Goal: Task Accomplishment & Management: Manage account settings

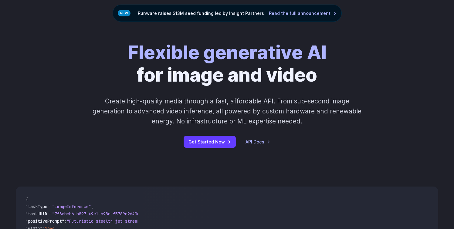
scroll to position [48, 0]
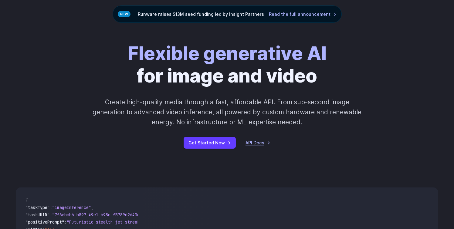
click at [263, 145] on link "API Docs" at bounding box center [258, 142] width 25 height 7
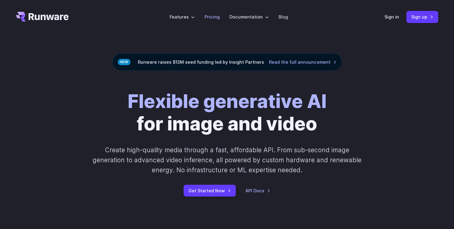
click at [216, 18] on link "Pricing" at bounding box center [212, 16] width 15 height 7
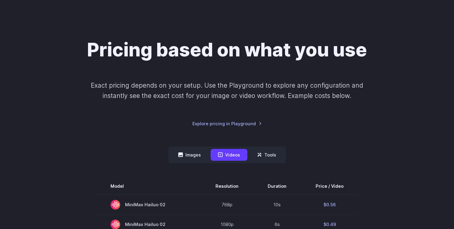
scroll to position [31, 0]
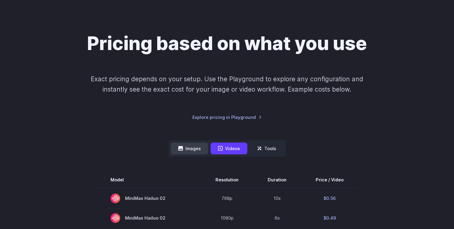
click at [197, 148] on button "Images" at bounding box center [189, 149] width 37 height 12
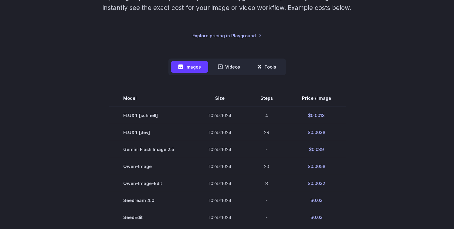
scroll to position [0, 0]
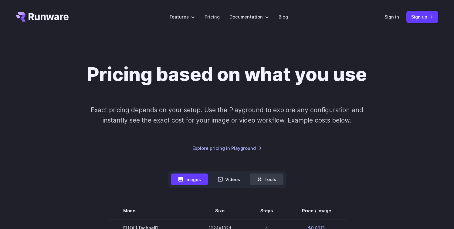
click at [274, 178] on button "Tools" at bounding box center [267, 180] width 34 height 12
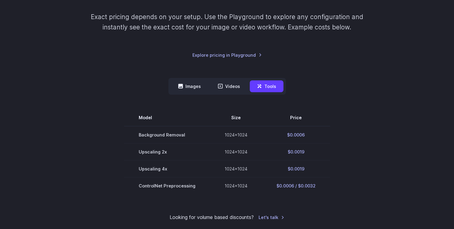
scroll to position [113, 0]
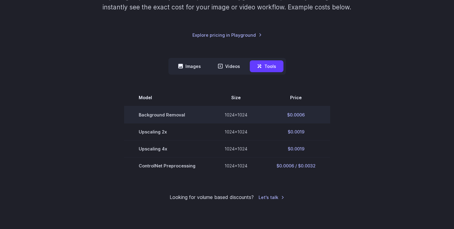
click at [177, 116] on td "Background Removal" at bounding box center [167, 114] width 86 height 17
click at [294, 115] on td "$0.0006" at bounding box center [296, 114] width 68 height 17
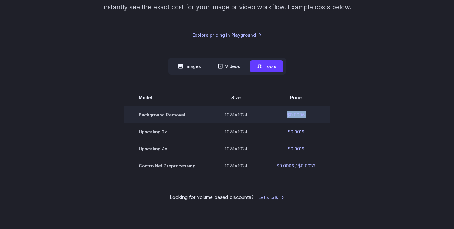
click at [294, 115] on td "$0.0006" at bounding box center [296, 114] width 68 height 17
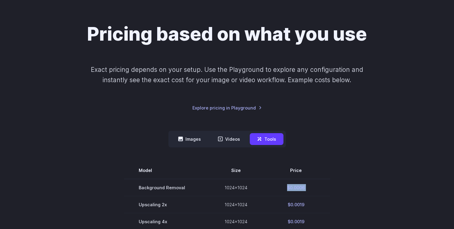
scroll to position [36, 0]
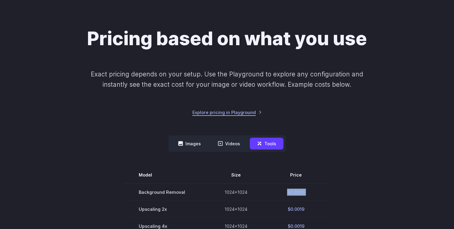
click at [236, 113] on link "Explore pricing in Playground" at bounding box center [228, 112] width 70 height 7
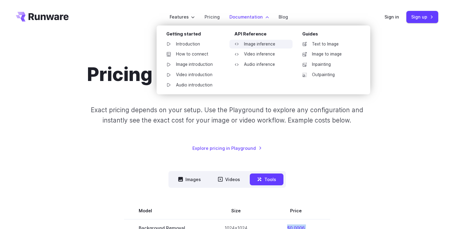
click at [255, 44] on link "Image inference" at bounding box center [261, 44] width 63 height 9
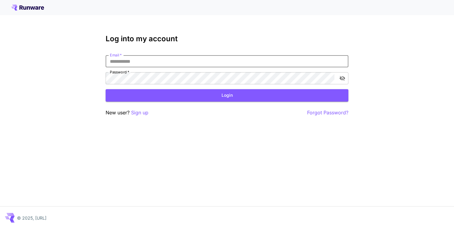
click at [157, 62] on input "Email   *" at bounding box center [227, 61] width 243 height 12
type input "*"
type input "**********"
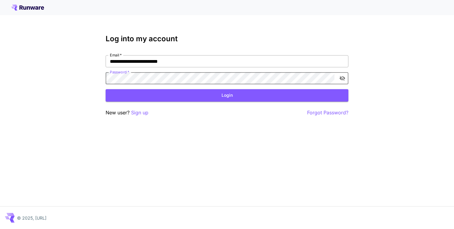
click button "Login" at bounding box center [227, 95] width 243 height 12
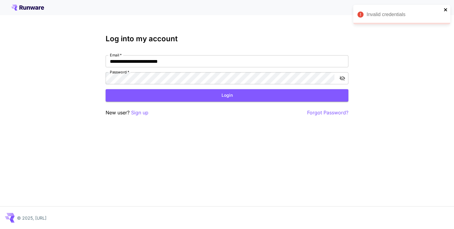
click at [445, 8] on icon "close" at bounding box center [446, 9] width 4 height 5
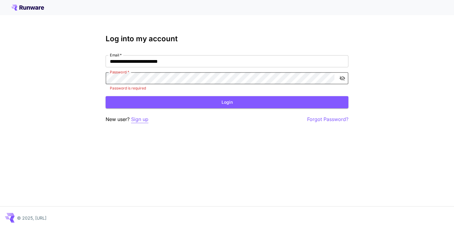
click at [138, 120] on p "Sign up" at bounding box center [139, 120] width 17 height 8
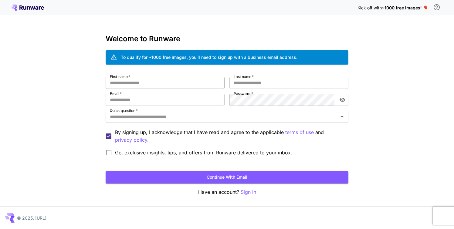
click at [151, 83] on input "First name   *" at bounding box center [165, 83] width 119 height 12
type input "*****"
type input "******"
click at [135, 99] on input "Email   *" at bounding box center [165, 100] width 119 height 12
type input "**********"
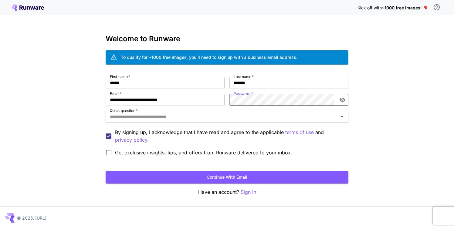
click at [224, 118] on input "Quick question   *" at bounding box center [222, 117] width 229 height 9
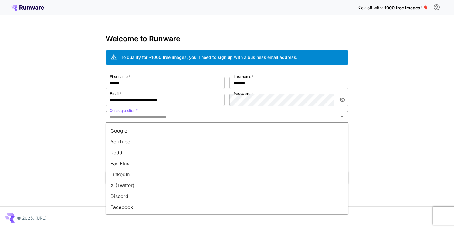
click at [163, 130] on li "Google" at bounding box center [227, 130] width 243 height 11
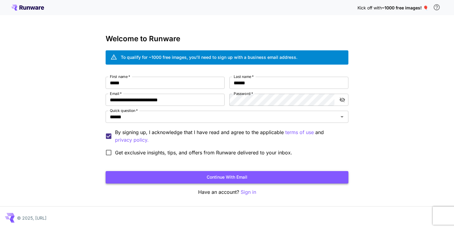
click at [221, 180] on button "Continue with email" at bounding box center [227, 177] width 243 height 12
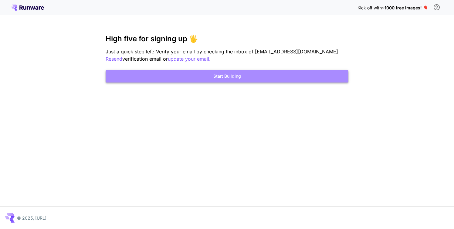
click at [256, 75] on button "Start Building" at bounding box center [227, 76] width 243 height 12
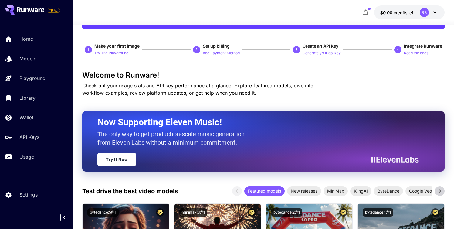
scroll to position [21, 0]
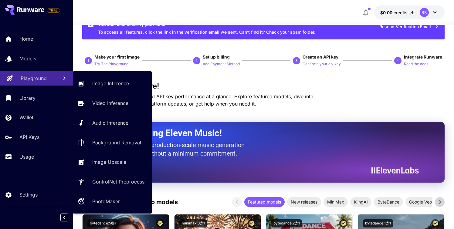
click at [38, 77] on p "Playground" at bounding box center [34, 78] width 26 height 7
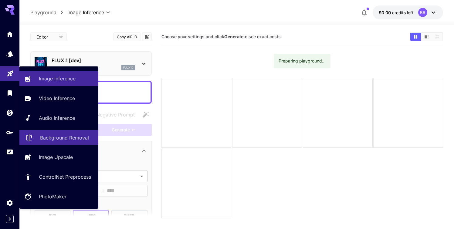
click at [59, 140] on p "Background Removal" at bounding box center [64, 137] width 49 height 7
type input "**********"
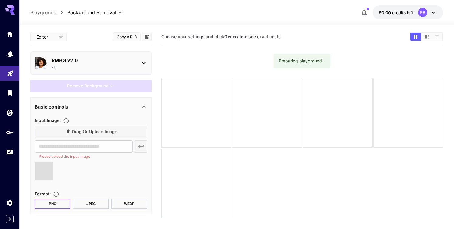
type input "**********"
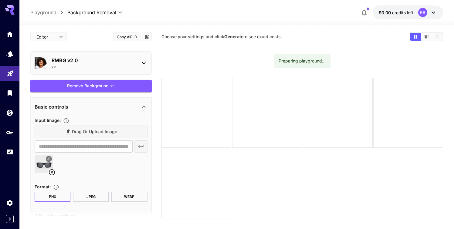
click at [39, 166] on img at bounding box center [44, 164] width 18 height 18
click at [97, 87] on span "Remove Background" at bounding box center [88, 86] width 42 height 8
click at [91, 164] on div at bounding box center [91, 166] width 113 height 23
click at [48, 158] on icon at bounding box center [49, 159] width 4 height 4
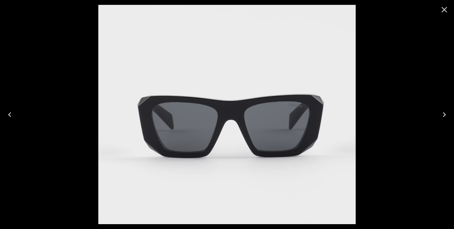
click at [444, 12] on icon "Close" at bounding box center [445, 10] width 10 height 10
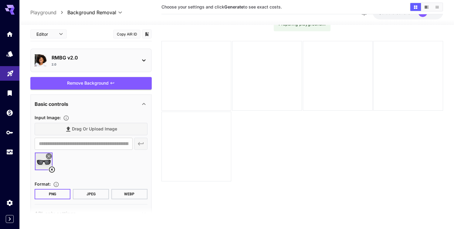
scroll to position [17, 0]
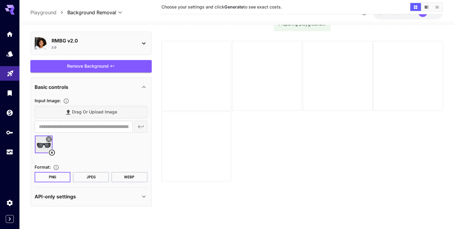
click at [138, 197] on div "API-only settings" at bounding box center [88, 196] width 106 height 7
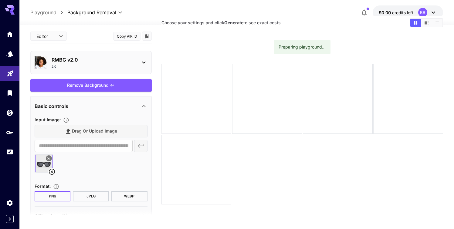
scroll to position [0, 0]
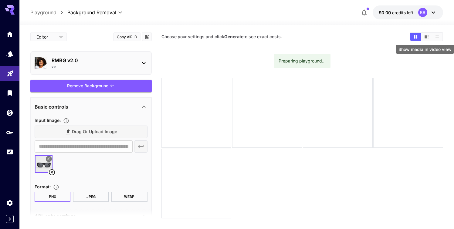
click at [425, 35] on icon "Show media in video view" at bounding box center [427, 36] width 4 height 3
click at [415, 39] on icon "Show media in grid view" at bounding box center [416, 37] width 5 height 5
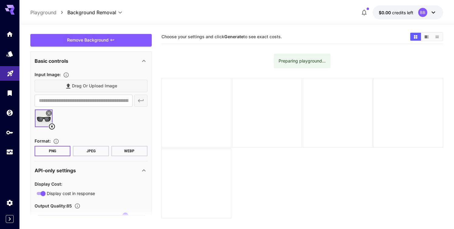
scroll to position [23, 0]
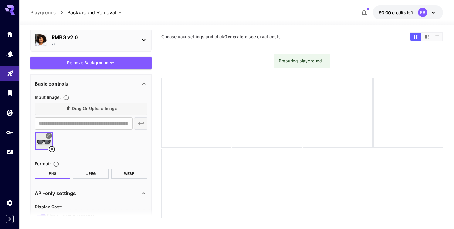
click at [125, 44] on div "2.0" at bounding box center [94, 44] width 84 height 5
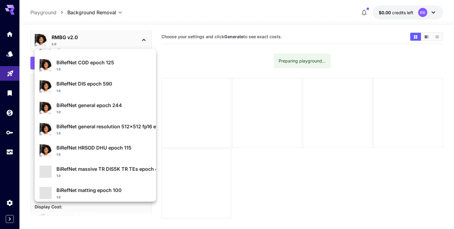
scroll to position [65, 0]
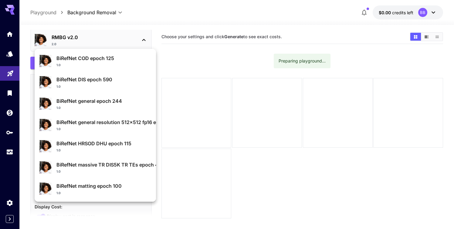
click at [182, 59] on div at bounding box center [227, 114] width 454 height 229
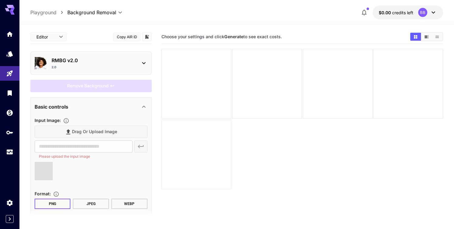
type input "**********"
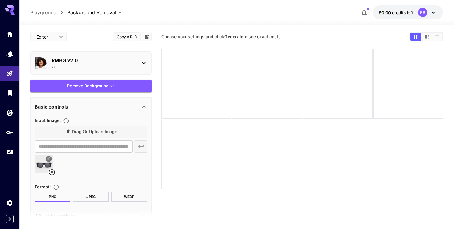
scroll to position [17, 0]
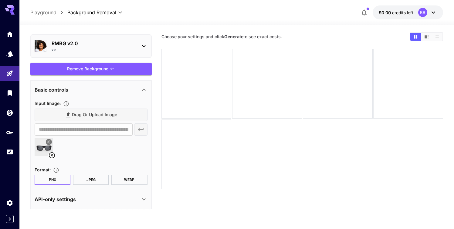
click at [134, 200] on div "API-only settings" at bounding box center [88, 199] width 106 height 7
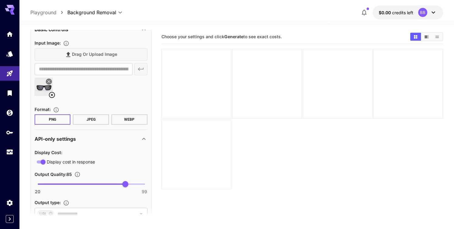
scroll to position [101, 0]
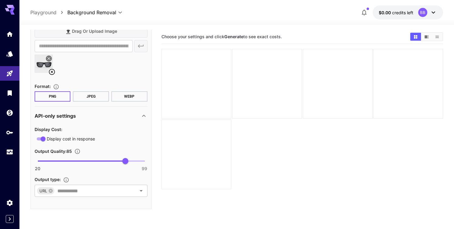
click at [145, 114] on icon at bounding box center [143, 115] width 7 height 7
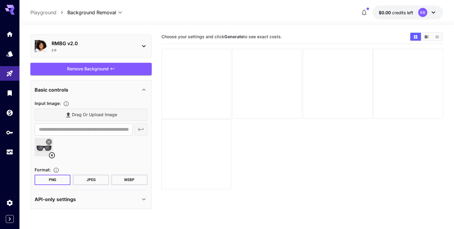
scroll to position [17, 0]
click at [42, 150] on img at bounding box center [44, 147] width 18 height 18
click at [52, 154] on icon at bounding box center [51, 155] width 7 height 7
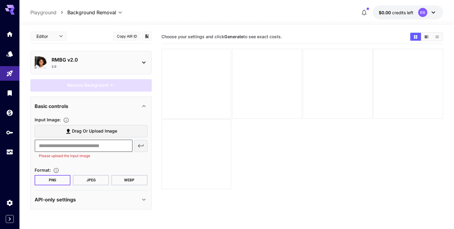
click at [66, 144] on input "text" at bounding box center [84, 146] width 98 height 12
paste input "**********"
type input "**********"
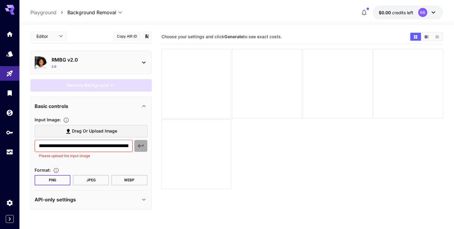
click at [139, 149] on icon "button" at bounding box center [140, 145] width 7 height 7
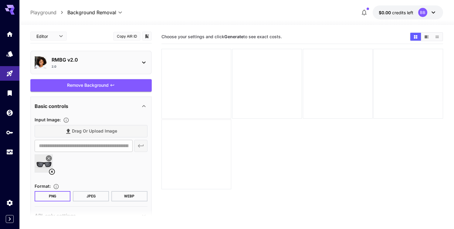
scroll to position [17, 0]
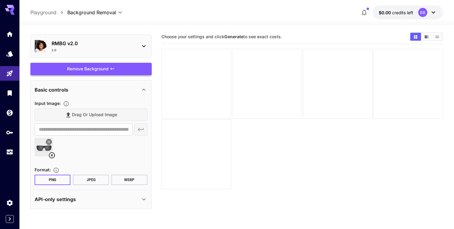
click at [104, 67] on div "Remove Background" at bounding box center [90, 69] width 121 height 12
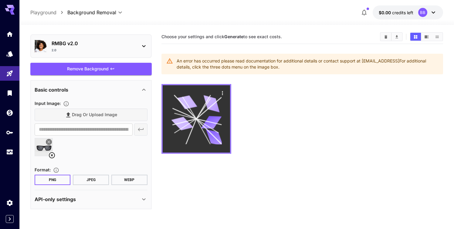
click at [224, 92] on icon "Actions" at bounding box center [223, 93] width 6 height 6
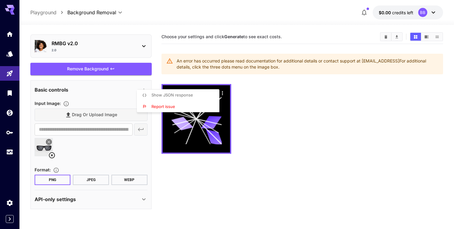
click at [104, 145] on div at bounding box center [227, 114] width 454 height 229
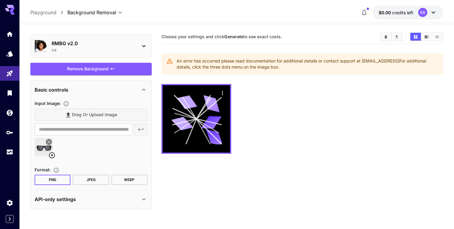
click at [38, 149] on img at bounding box center [44, 147] width 18 height 18
click at [92, 70] on div "Remove Background" at bounding box center [90, 69] width 121 height 12
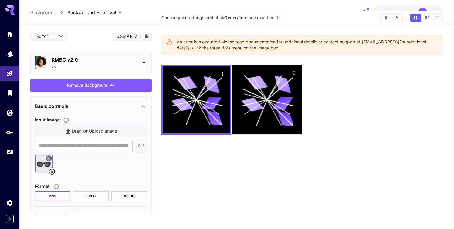
scroll to position [0, 0]
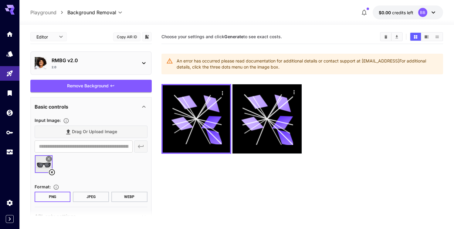
click at [51, 173] on icon at bounding box center [52, 172] width 6 height 6
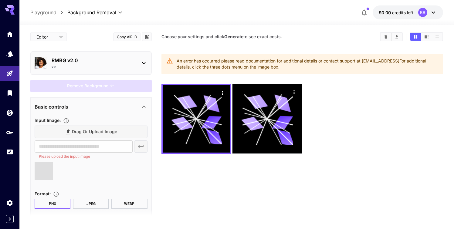
type input "**********"
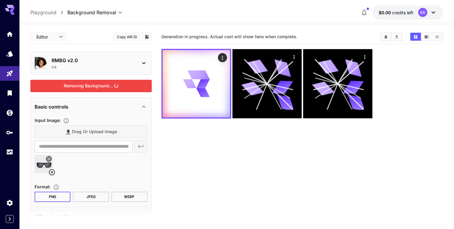
click at [102, 85] on div "Removing Background..." at bounding box center [90, 86] width 121 height 12
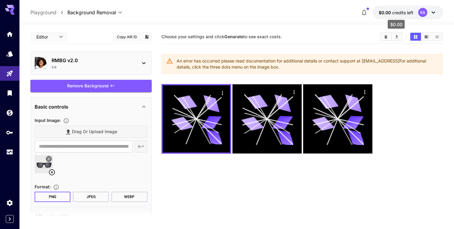
click at [408, 12] on span "credits left" at bounding box center [402, 12] width 21 height 5
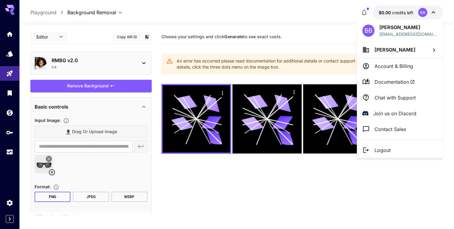
click at [328, 37] on div at bounding box center [227, 114] width 454 height 229
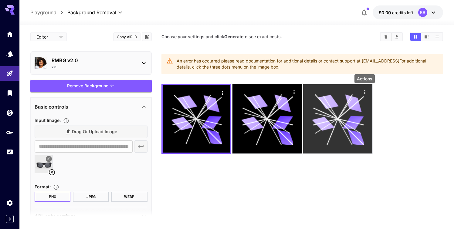
click at [365, 92] on icon "Actions" at bounding box center [364, 92] width 1 height 4
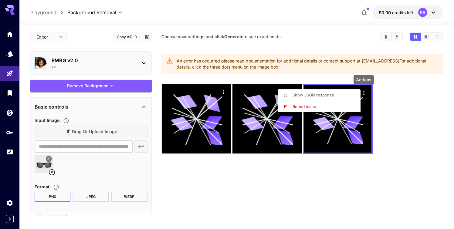
click at [346, 94] on li "Show JSON response" at bounding box center [321, 96] width 86 height 12
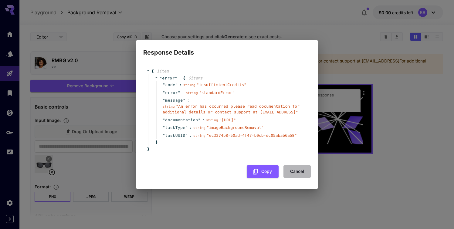
click at [296, 175] on button "Cancel" at bounding box center [297, 172] width 27 height 12
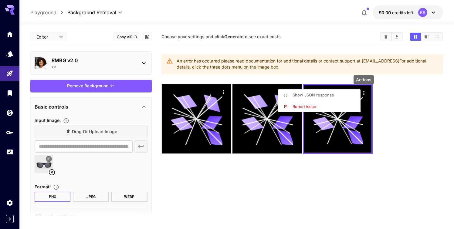
click at [43, 14] on div at bounding box center [227, 114] width 454 height 229
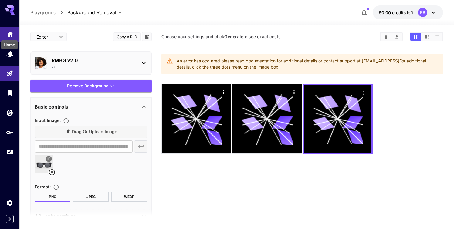
click at [9, 30] on icon "Home" at bounding box center [10, 32] width 7 height 7
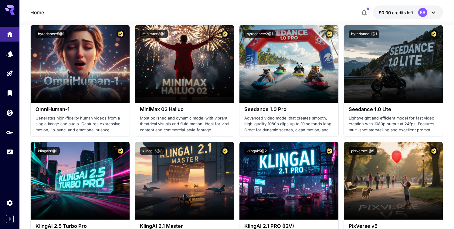
scroll to position [206, 0]
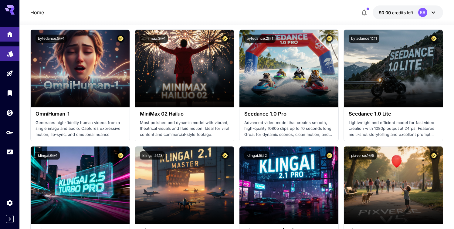
click at [10, 58] on link at bounding box center [9, 53] width 19 height 15
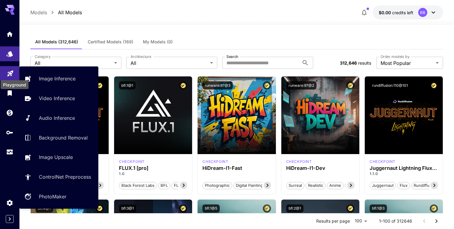
click at [11, 75] on icon "Playground" at bounding box center [10, 72] width 6 height 6
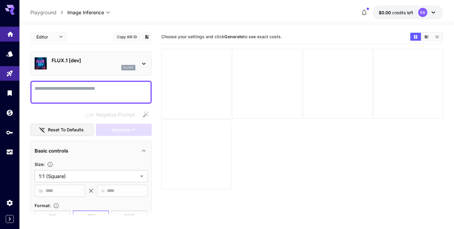
click at [9, 37] on link at bounding box center [9, 34] width 19 height 15
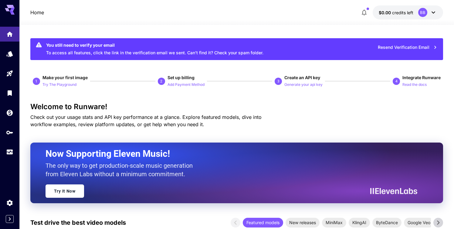
click at [12, 8] on icon at bounding box center [10, 8] width 10 height 6
click at [62, 87] on p "Try The Playground" at bounding box center [60, 85] width 34 height 6
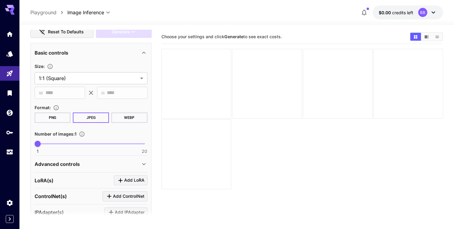
scroll to position [36, 0]
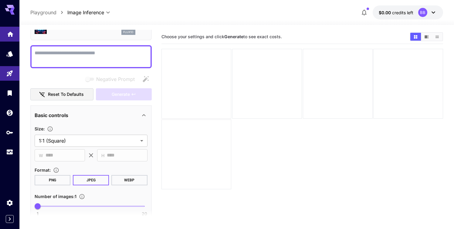
click at [12, 33] on icon "Home" at bounding box center [10, 33] width 6 height 5
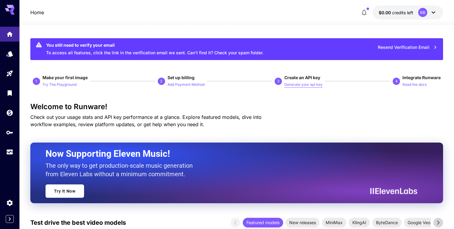
click at [300, 83] on p "Generate your api key" at bounding box center [304, 85] width 38 height 6
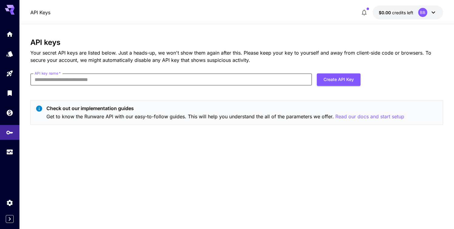
click at [290, 84] on input "API key name   *" at bounding box center [171, 79] width 282 height 12
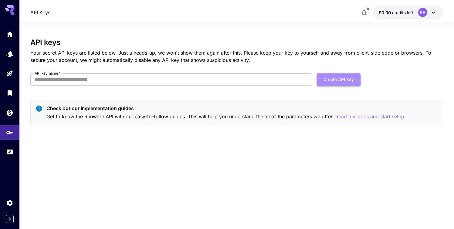
click at [338, 80] on button "Create API Key" at bounding box center [339, 79] width 44 height 12
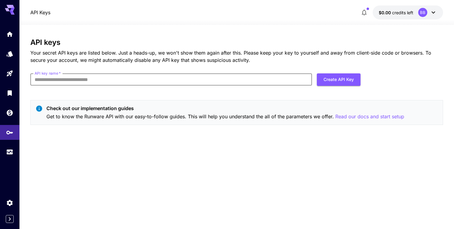
click at [246, 83] on input "API key name   *" at bounding box center [171, 79] width 282 height 12
type input "**********"
click at [351, 76] on button "Create API Key" at bounding box center [339, 79] width 44 height 12
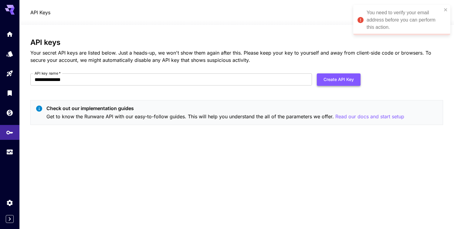
click at [347, 78] on button "Create API Key" at bounding box center [339, 79] width 44 height 12
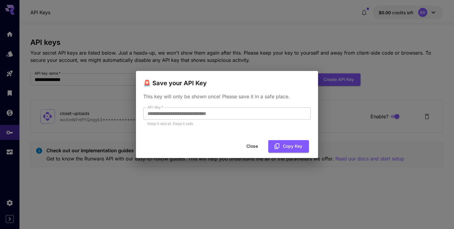
click at [289, 152] on div "Close Copy Key" at bounding box center [227, 146] width 182 height 17
click at [289, 149] on button "Copy Key" at bounding box center [288, 146] width 41 height 12
click at [313, 187] on div "**********" at bounding box center [227, 114] width 454 height 229
click at [254, 147] on button "Close" at bounding box center [252, 146] width 27 height 12
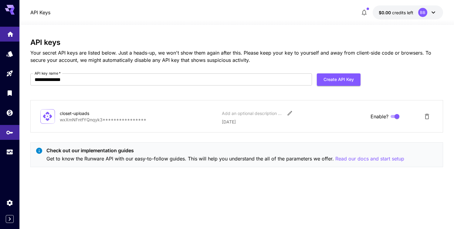
click at [14, 36] on link at bounding box center [9, 34] width 19 height 15
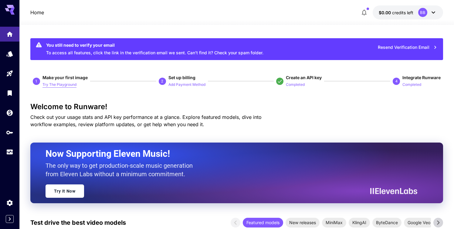
click at [56, 84] on p "Try The Playground" at bounding box center [60, 85] width 34 height 6
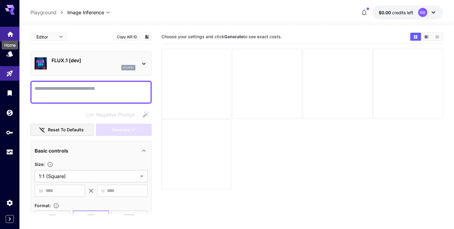
click at [12, 34] on icon "Home" at bounding box center [10, 32] width 7 height 7
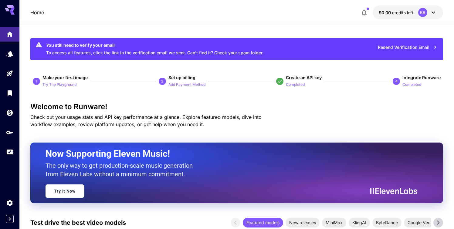
click at [13, 10] on icon at bounding box center [12, 9] width 5 height 3
click at [11, 11] on icon at bounding box center [12, 12] width 5 height 3
click at [431, 12] on icon at bounding box center [433, 12] width 7 height 7
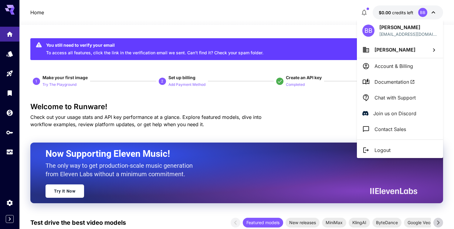
click at [9, 49] on div at bounding box center [227, 114] width 454 height 229
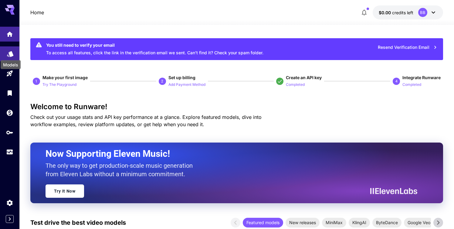
click at [9, 54] on icon "Models" at bounding box center [10, 51] width 7 height 7
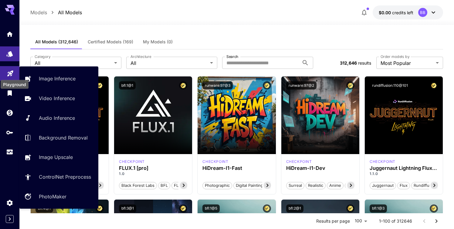
click at [9, 75] on icon "Playground" at bounding box center [10, 71] width 7 height 7
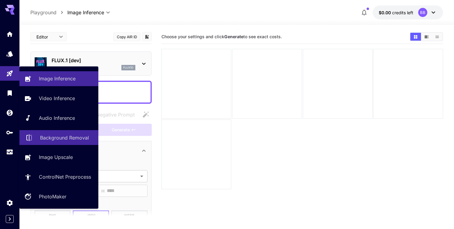
click at [51, 139] on p "Background Removal" at bounding box center [64, 137] width 49 height 7
type input "**********"
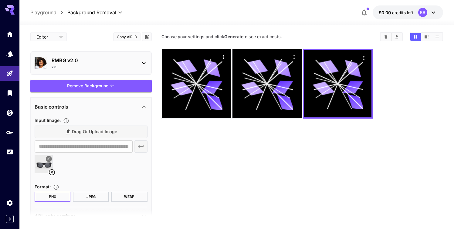
click at [40, 165] on img at bounding box center [44, 164] width 18 height 18
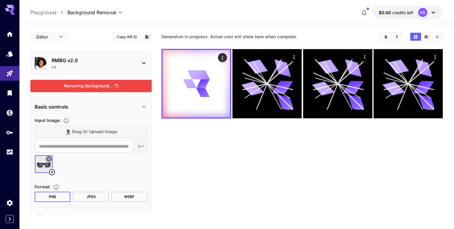
click at [91, 87] on div "Removing Background..." at bounding box center [90, 86] width 121 height 12
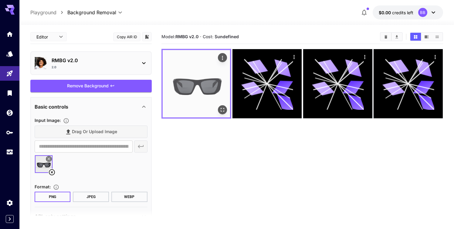
click at [196, 74] on img at bounding box center [196, 83] width 67 height 67
click at [223, 113] on button "Open in fullscreen" at bounding box center [222, 109] width 9 height 9
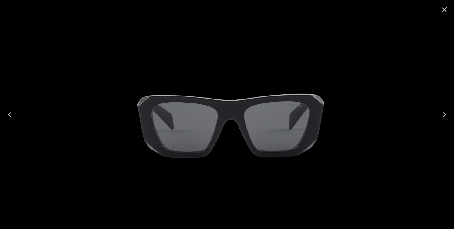
click at [442, 11] on icon "Close" at bounding box center [445, 10] width 6 height 6
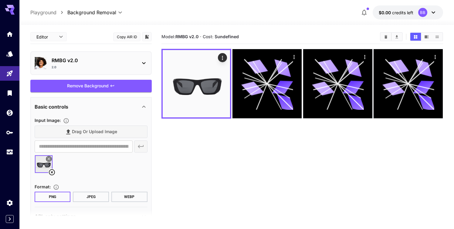
click at [52, 174] on icon at bounding box center [51, 172] width 7 height 7
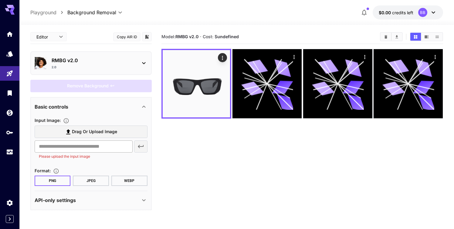
click at [79, 149] on input "text" at bounding box center [84, 147] width 98 height 12
type input "**********"
click at [141, 145] on icon "button" at bounding box center [140, 146] width 7 height 7
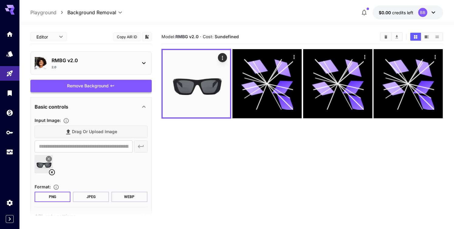
click at [101, 88] on div "Remove Background" at bounding box center [90, 86] width 121 height 12
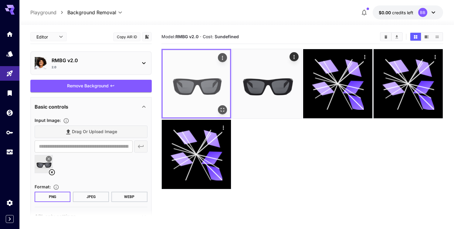
click at [220, 112] on icon "Open in fullscreen" at bounding box center [223, 110] width 6 height 6
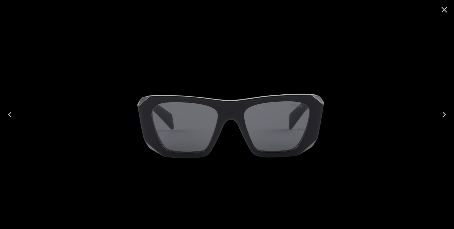
click at [446, 10] on icon "Close" at bounding box center [445, 10] width 6 height 6
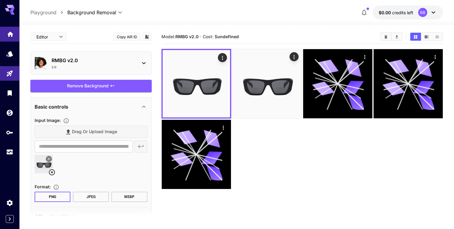
click at [9, 33] on icon "Home" at bounding box center [10, 32] width 6 height 5
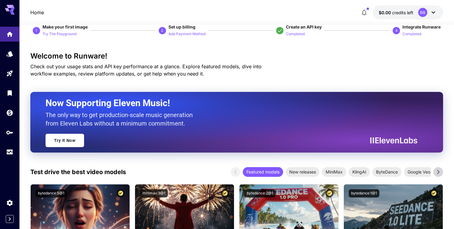
scroll to position [20, 0]
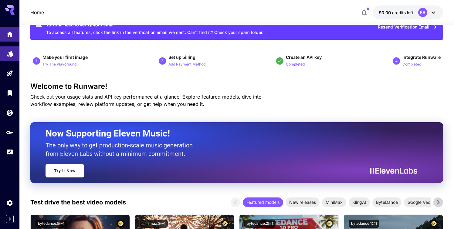
click at [8, 53] on icon "Models" at bounding box center [10, 53] width 7 height 7
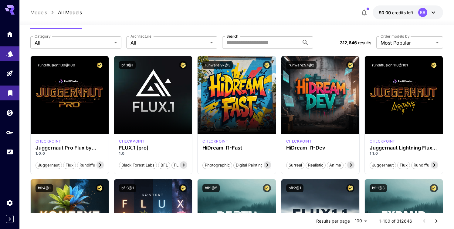
click at [11, 96] on link at bounding box center [9, 93] width 19 height 15
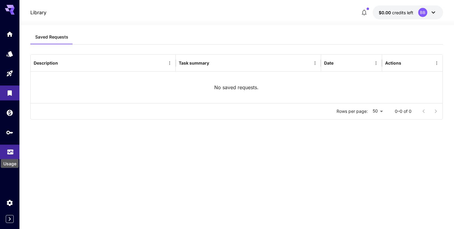
click at [9, 154] on icon "Usage" at bounding box center [10, 150] width 7 height 7
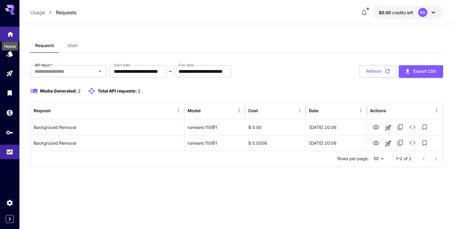
click at [9, 34] on icon "Home" at bounding box center [10, 32] width 6 height 5
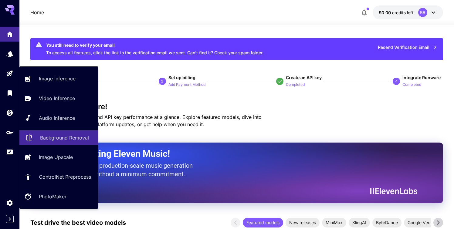
click at [56, 138] on p "Background Removal" at bounding box center [64, 137] width 49 height 7
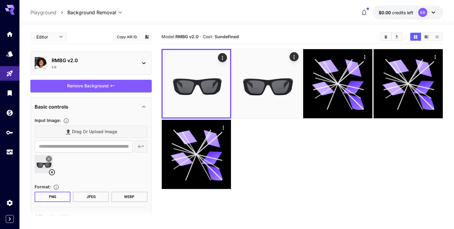
click at [243, 130] on div at bounding box center [303, 119] width 282 height 141
click at [89, 135] on div "Drag or upload image" at bounding box center [91, 132] width 113 height 12
click at [256, 205] on section "Model: RMBG v2.0 · Cost: $ undefined" at bounding box center [303, 144] width 282 height 229
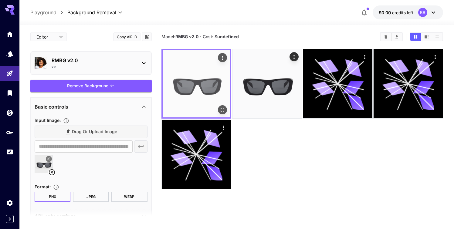
click at [207, 91] on img at bounding box center [196, 83] width 67 height 67
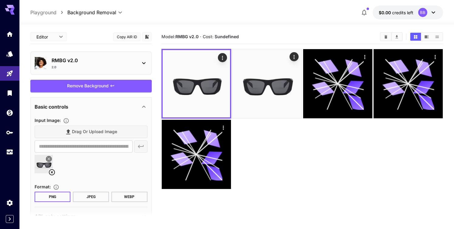
click at [276, 131] on div at bounding box center [303, 119] width 282 height 141
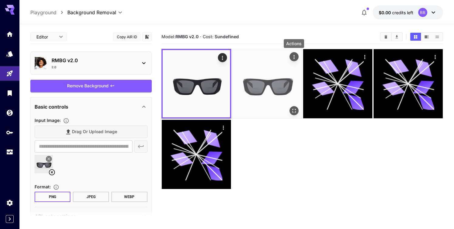
click at [294, 56] on icon "Actions" at bounding box center [294, 57] width 6 height 6
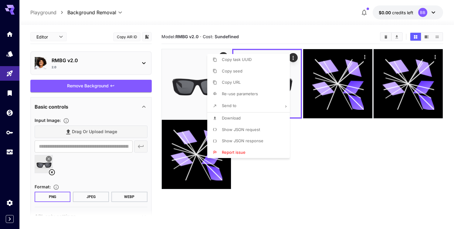
click at [330, 74] on div at bounding box center [227, 114] width 454 height 229
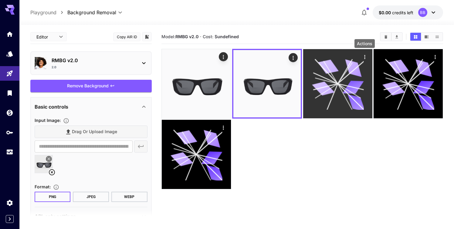
click at [365, 57] on icon "Actions" at bounding box center [364, 57] width 1 height 4
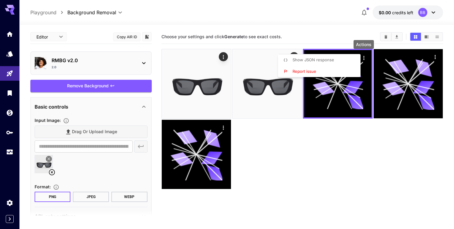
click at [395, 138] on div at bounding box center [227, 114] width 454 height 229
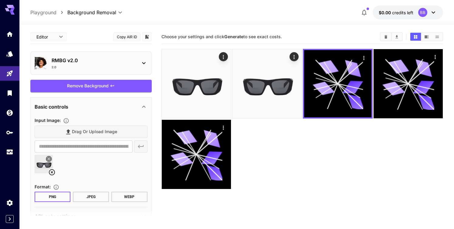
click at [53, 171] on icon at bounding box center [51, 172] width 7 height 7
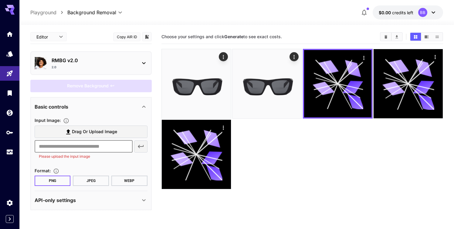
click at [69, 146] on input "text" at bounding box center [84, 147] width 98 height 12
paste input "**********"
type input "**********"
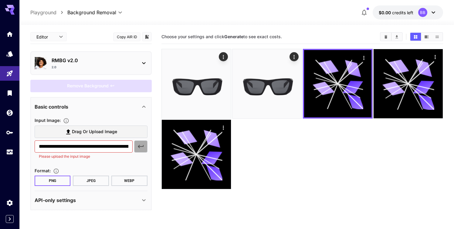
click at [143, 147] on icon "button" at bounding box center [140, 146] width 7 height 7
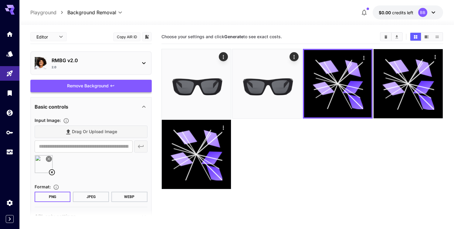
click at [97, 85] on div "Remove Background" at bounding box center [90, 86] width 121 height 12
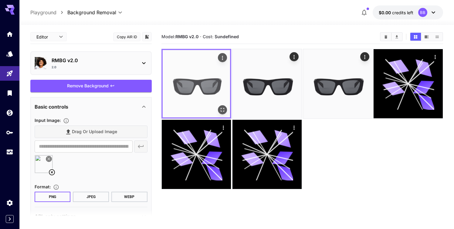
click at [209, 70] on img at bounding box center [196, 83] width 67 height 67
click at [220, 58] on icon "Actions" at bounding box center [223, 58] width 6 height 6
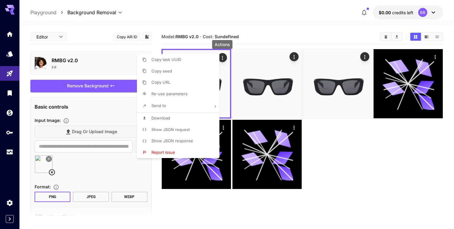
click at [224, 69] on div at bounding box center [227, 114] width 454 height 229
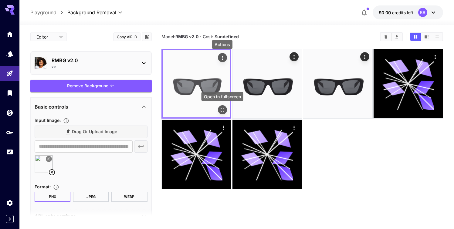
click at [220, 109] on icon "Open in fullscreen" at bounding box center [223, 110] width 6 height 6
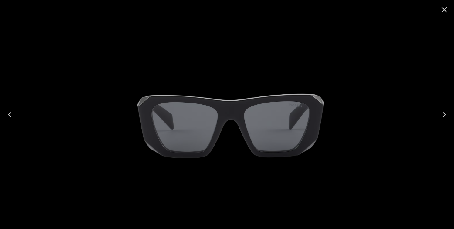
click at [446, 9] on icon "Close" at bounding box center [445, 10] width 10 height 10
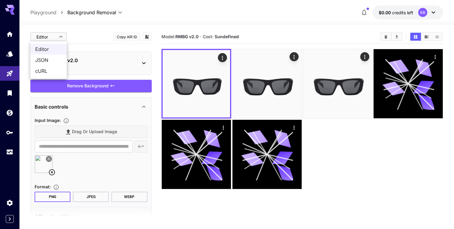
click at [63, 34] on body "**********" at bounding box center [227, 138] width 454 height 277
click at [81, 32] on div at bounding box center [227, 114] width 454 height 229
click at [63, 34] on body "**********" at bounding box center [227, 138] width 454 height 277
click at [52, 59] on span "JSON" at bounding box center [48, 59] width 27 height 7
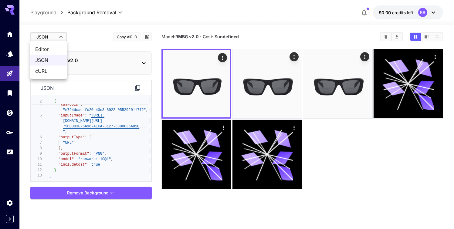
click at [60, 36] on body "**********" at bounding box center [227, 138] width 454 height 277
click at [46, 73] on span "cURL" at bounding box center [48, 70] width 27 height 7
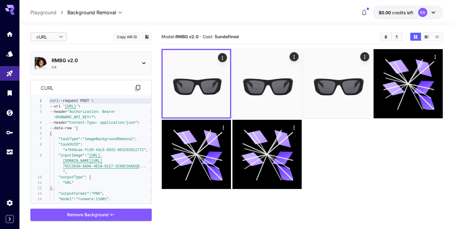
click at [58, 32] on body "**********" at bounding box center [227, 138] width 454 height 277
click at [48, 50] on span "Editor" at bounding box center [48, 49] width 27 height 7
type input "****"
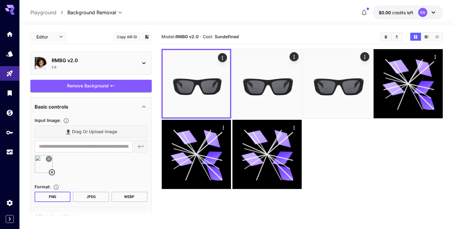
click at [128, 198] on button "WEBP" at bounding box center [129, 197] width 36 height 10
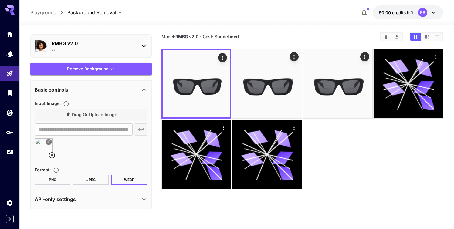
click at [66, 180] on button "PNG" at bounding box center [53, 180] width 36 height 10
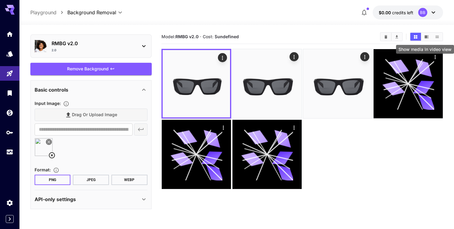
click at [424, 38] on button "Show media in video view" at bounding box center [427, 37] width 11 height 8
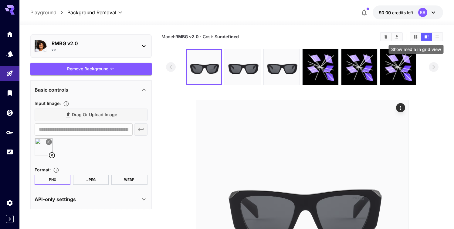
click at [416, 35] on icon "Show media in grid view" at bounding box center [416, 37] width 5 height 5
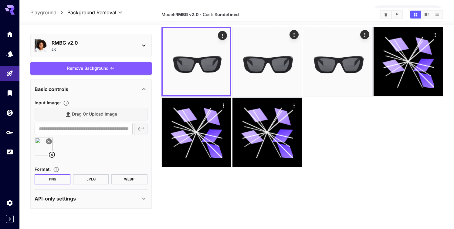
scroll to position [23, 0]
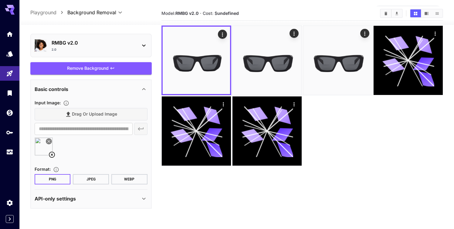
click at [87, 199] on div "API-only settings" at bounding box center [88, 198] width 106 height 7
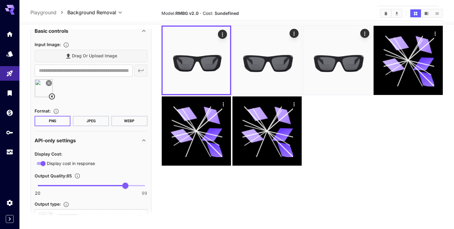
scroll to position [101, 0]
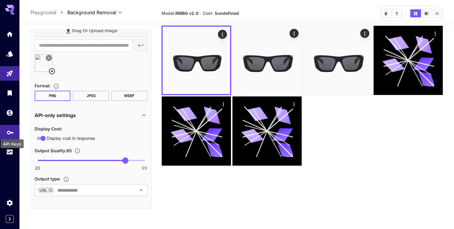
click at [9, 134] on icon "API Keys" at bounding box center [10, 130] width 7 height 7
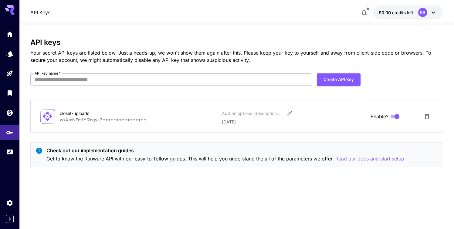
click at [87, 119] on p "**********" at bounding box center [138, 120] width 157 height 6
click at [40, 15] on p "API Keys" at bounding box center [40, 12] width 20 height 7
click at [42, 14] on p "API Keys" at bounding box center [40, 12] width 20 height 7
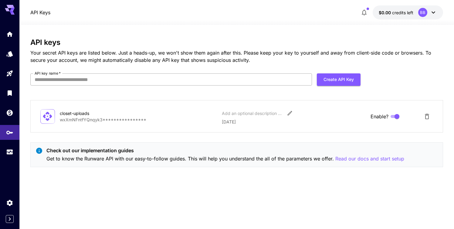
click at [79, 79] on input "API key name   *" at bounding box center [171, 79] width 282 height 12
click at [191, 53] on p "Your secret API keys are listed below. Just a heads-up, we won't show them agai…" at bounding box center [236, 56] width 413 height 15
click at [437, 12] on icon at bounding box center [433, 12] width 7 height 7
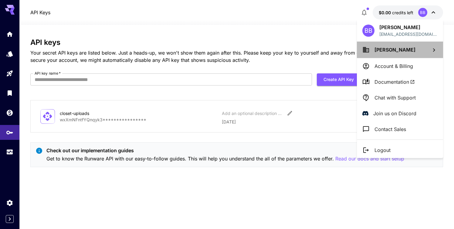
click at [400, 50] on span "Basia Bowens" at bounding box center [395, 50] width 41 height 6
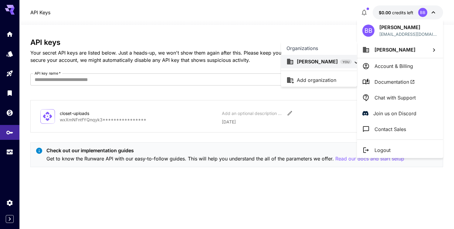
click at [394, 67] on div at bounding box center [227, 114] width 454 height 229
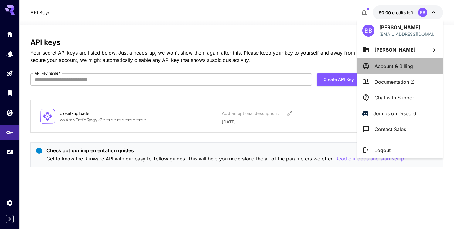
click at [391, 67] on p "Account & Billing" at bounding box center [394, 66] width 39 height 7
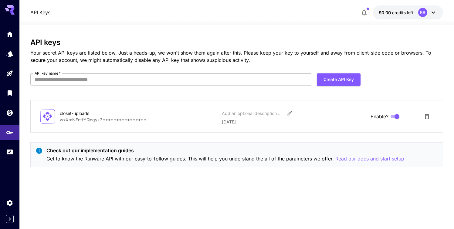
click at [120, 116] on div "closet-uploads" at bounding box center [90, 113] width 61 height 6
click at [84, 114] on div "closet-uploads" at bounding box center [90, 113] width 61 height 6
click at [239, 80] on input "API key name   *" at bounding box center [171, 79] width 282 height 12
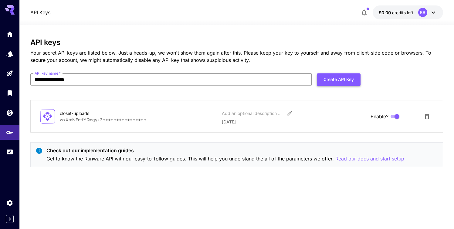
type input "**********"
click at [350, 82] on button "Create API Key" at bounding box center [339, 79] width 44 height 12
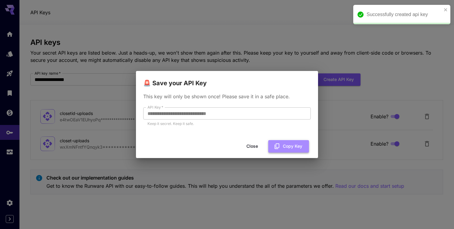
click at [285, 146] on button "Copy Key" at bounding box center [288, 146] width 41 height 12
click at [410, 133] on div "**********" at bounding box center [227, 114] width 454 height 229
click at [259, 145] on button "Close" at bounding box center [252, 146] width 27 height 12
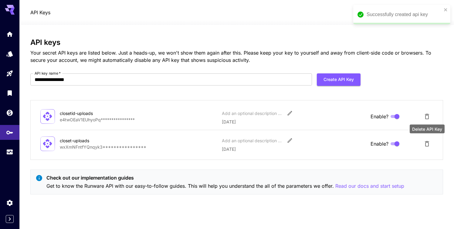
click at [427, 144] on icon "Delete API Key" at bounding box center [427, 143] width 7 height 7
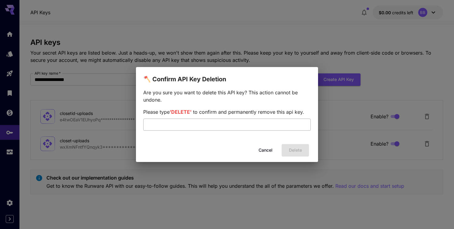
click at [235, 128] on input "text" at bounding box center [227, 125] width 168 height 12
type input "******"
click at [292, 146] on button "Delete" at bounding box center [295, 150] width 27 height 12
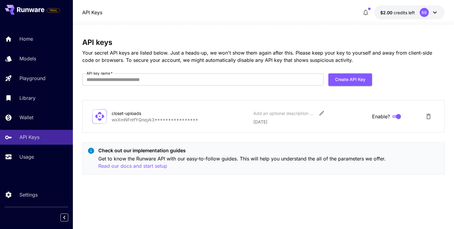
click at [153, 121] on p "**********" at bounding box center [180, 120] width 137 height 6
click at [100, 116] on icon at bounding box center [99, 116] width 9 height 9
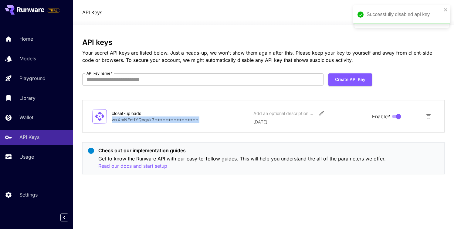
click at [158, 122] on p "**********" at bounding box center [180, 120] width 137 height 6
click at [100, 117] on icon at bounding box center [99, 116] width 9 height 9
click at [148, 111] on div "closet-uploads" at bounding box center [142, 113] width 61 height 6
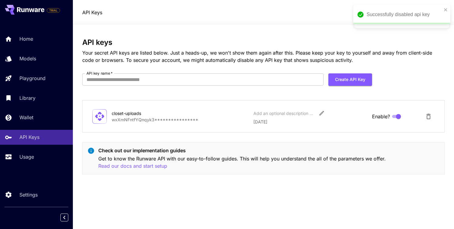
click at [147, 120] on p "**********" at bounding box center [180, 120] width 137 height 6
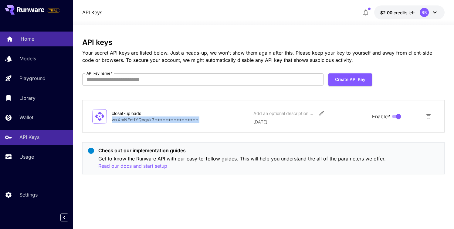
click at [28, 39] on p "Home" at bounding box center [28, 38] width 14 height 7
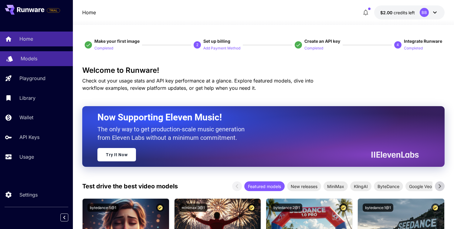
click at [29, 59] on p "Models" at bounding box center [29, 58] width 17 height 7
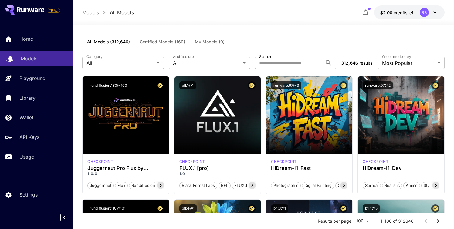
click at [29, 60] on p "Models" at bounding box center [29, 58] width 17 height 7
click at [95, 13] on p "Models" at bounding box center [90, 12] width 17 height 7
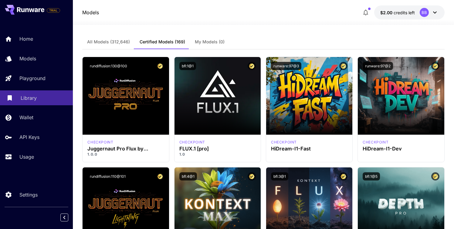
click at [27, 101] on p "Library" at bounding box center [29, 97] width 16 height 7
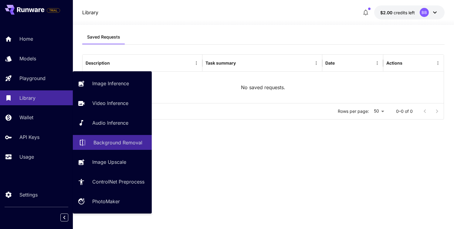
click at [103, 143] on p "Background Removal" at bounding box center [118, 142] width 49 height 7
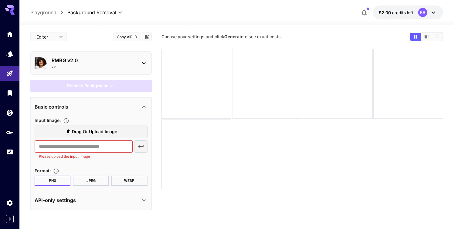
click at [97, 65] on div "2.0" at bounding box center [94, 67] width 84 height 5
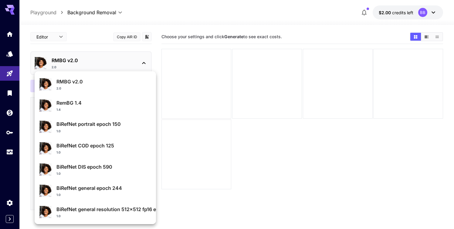
click at [163, 23] on div at bounding box center [227, 114] width 454 height 229
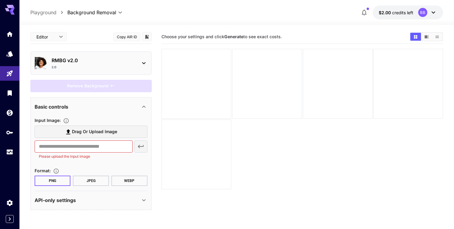
click at [152, 11] on div "**********" at bounding box center [236, 12] width 413 height 14
click at [15, 9] on div at bounding box center [9, 7] width 19 height 15
click at [10, 9] on icon at bounding box center [10, 10] width 10 height 10
click at [8, 216] on icon "Expand sidebar" at bounding box center [9, 219] width 7 height 7
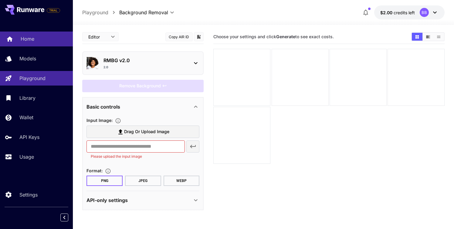
click at [22, 44] on link "Home" at bounding box center [36, 39] width 73 height 15
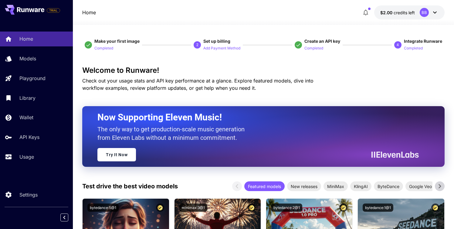
click at [34, 9] on icon at bounding box center [30, 9] width 27 height 5
click at [435, 13] on icon at bounding box center [435, 12] width 7 height 7
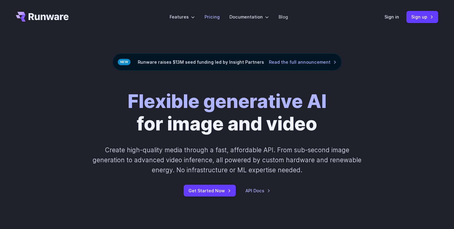
click at [209, 19] on link "Pricing" at bounding box center [212, 16] width 15 height 7
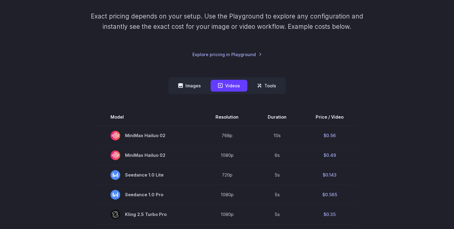
scroll to position [101, 0]
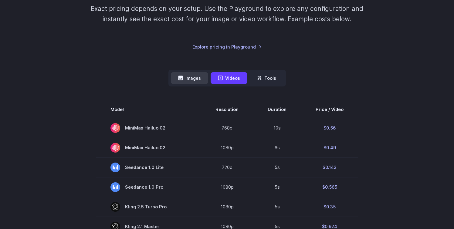
click at [199, 82] on button "Images" at bounding box center [189, 78] width 37 height 12
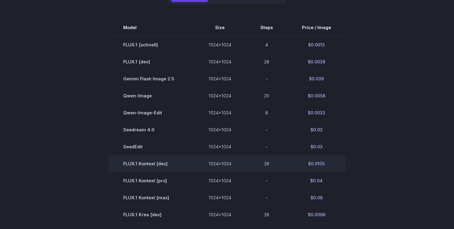
scroll to position [104, 0]
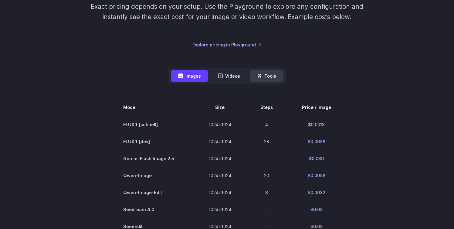
click at [273, 80] on button "Tools" at bounding box center [267, 76] width 34 height 12
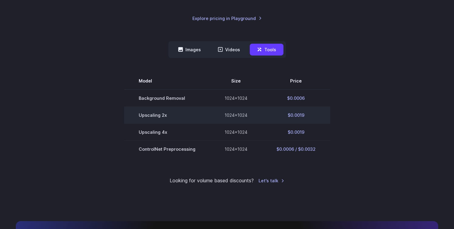
scroll to position [131, 0]
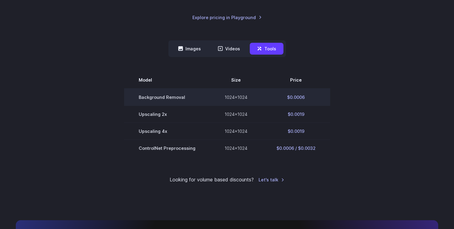
click at [238, 96] on td "1024x1024" at bounding box center [236, 97] width 52 height 17
click at [295, 97] on td "$0.0006" at bounding box center [296, 97] width 68 height 17
click at [295, 98] on td "$0.0006" at bounding box center [296, 97] width 68 height 17
